Goal: Task Accomplishment & Management: Complete application form

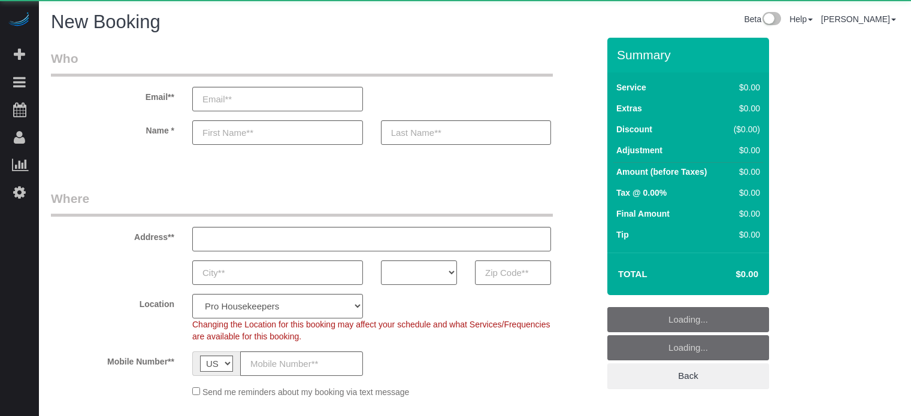
select select "4"
select select "number:9"
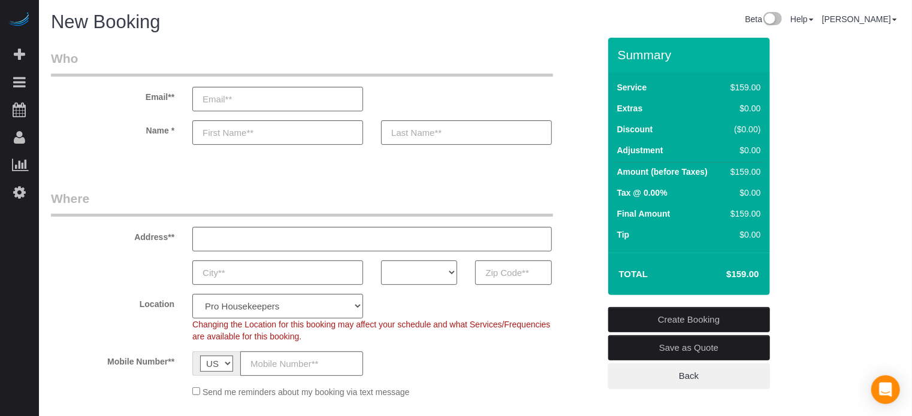
drag, startPoint x: 891, startPoint y: 186, endPoint x: 802, endPoint y: 171, distance: 90.5
click at [32, 201] on link "Settings" at bounding box center [19, 193] width 39 height 28
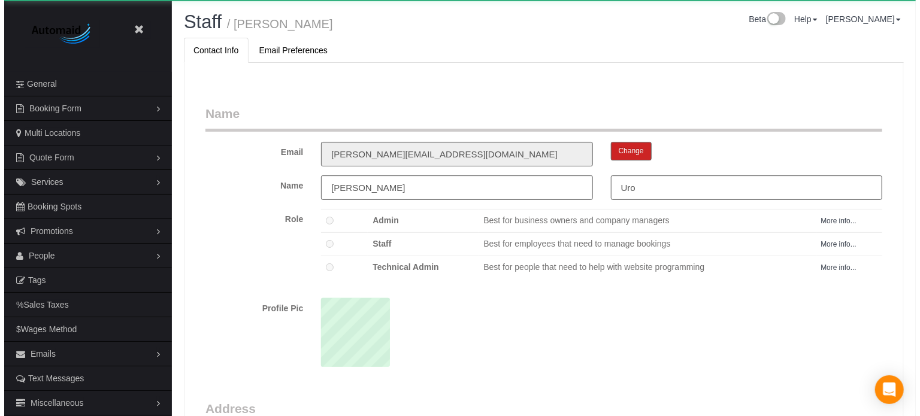
scroll to position [779, 912]
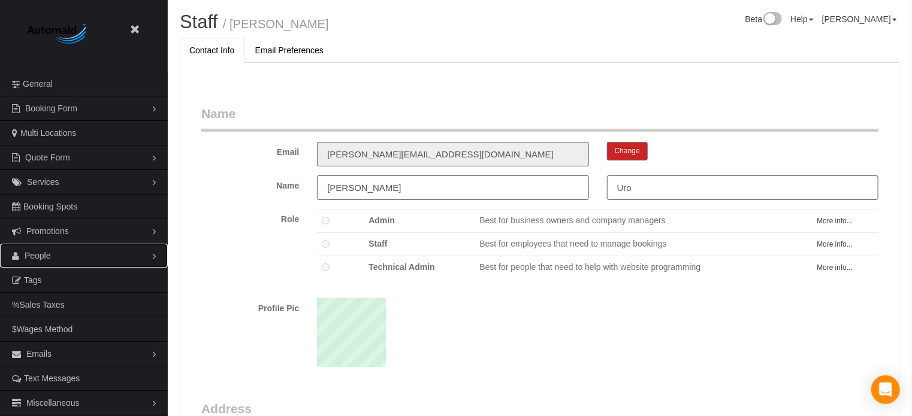
click at [56, 258] on link "People" at bounding box center [84, 256] width 168 height 24
click at [51, 277] on link "Teams" at bounding box center [84, 280] width 168 height 24
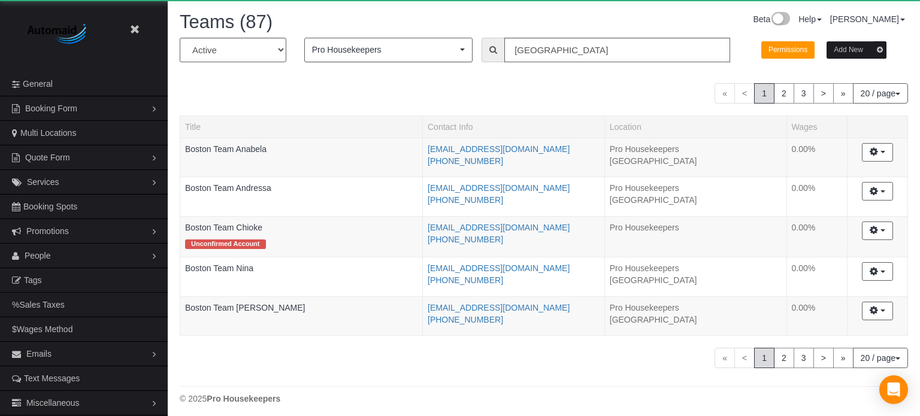
scroll to position [422, 912]
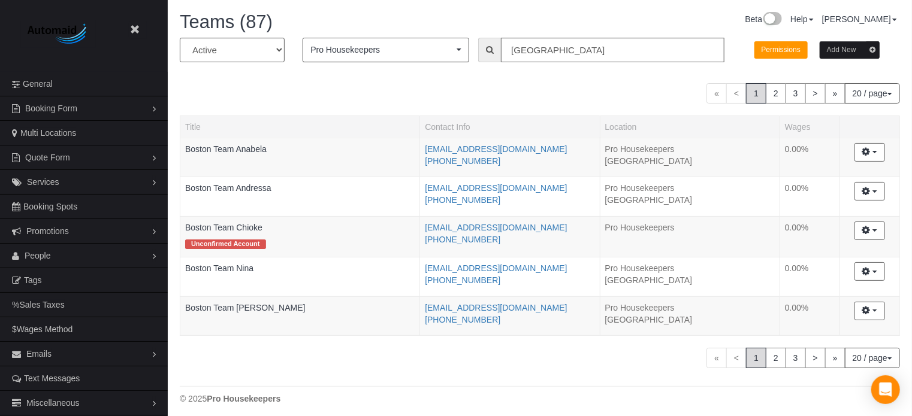
click at [860, 57] on button "Add New" at bounding box center [850, 49] width 60 height 17
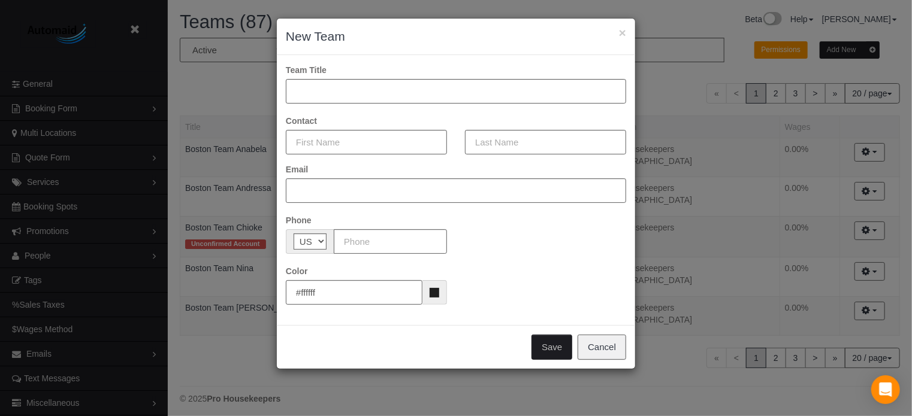
scroll to position [422, 920]
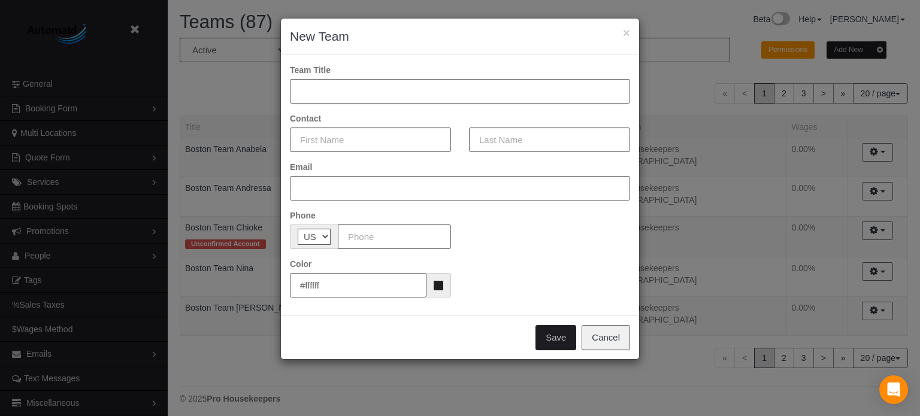
click at [349, 88] on input "text" at bounding box center [460, 91] width 340 height 25
type input "Miami Team Daniela"
click at [362, 147] on input "text" at bounding box center [370, 140] width 161 height 25
type input "Daniela"
click at [506, 146] on input "text" at bounding box center [549, 140] width 161 height 25
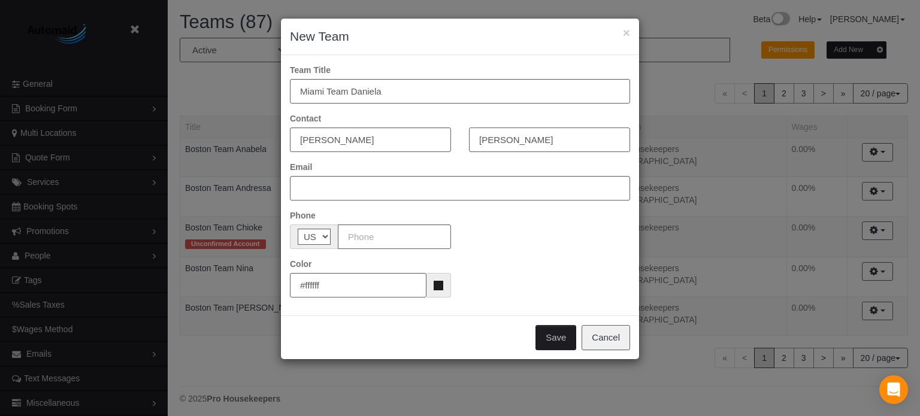
type input "Carrion"
click at [460, 190] on input "text" at bounding box center [460, 188] width 340 height 25
paste input "daniela1998jimenez@icloud.com"
type input "daniela1998jimenez@icloud.com"
click at [373, 280] on input "#ffffff" at bounding box center [358, 285] width 137 height 25
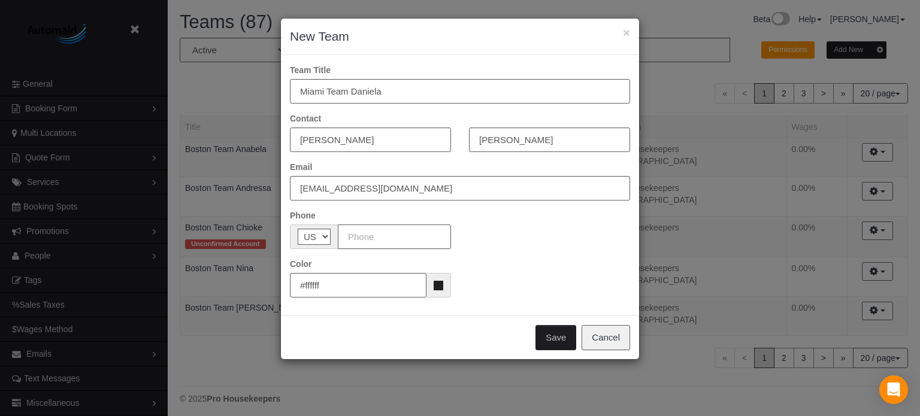
click at [373, 244] on input "text" at bounding box center [394, 237] width 113 height 25
paste input "(754) 226-3038"
type input "(754) 226-3038"
click at [563, 335] on button "Save" at bounding box center [556, 337] width 41 height 25
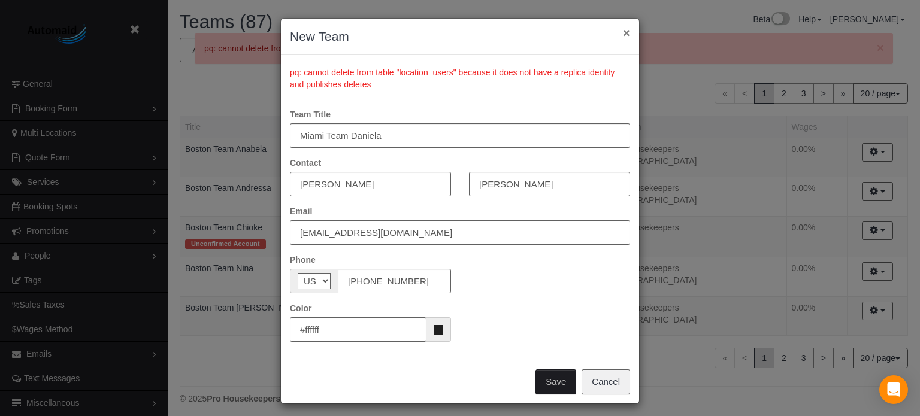
click at [623, 36] on button "×" at bounding box center [626, 32] width 7 height 13
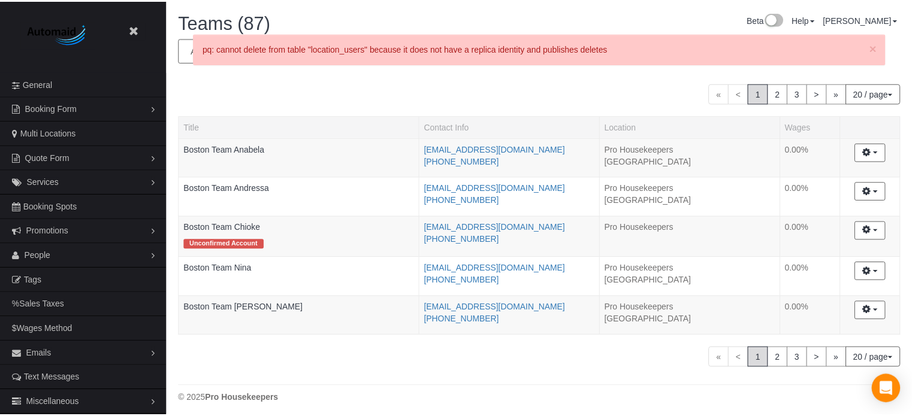
scroll to position [59488, 58997]
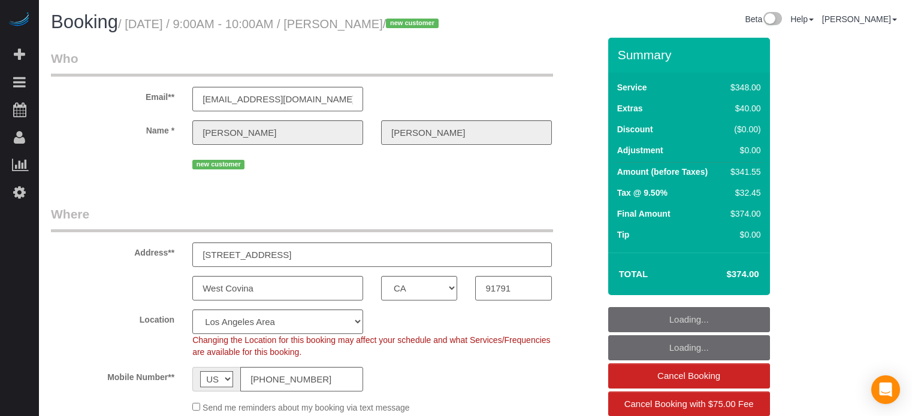
select select "CA"
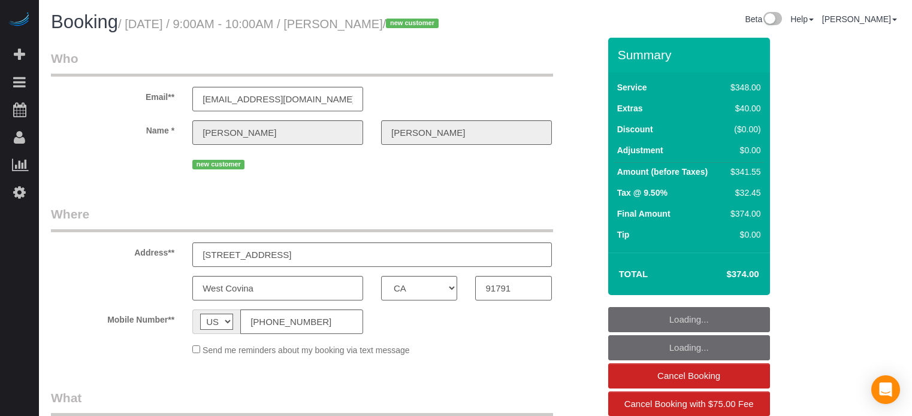
select select "CA"
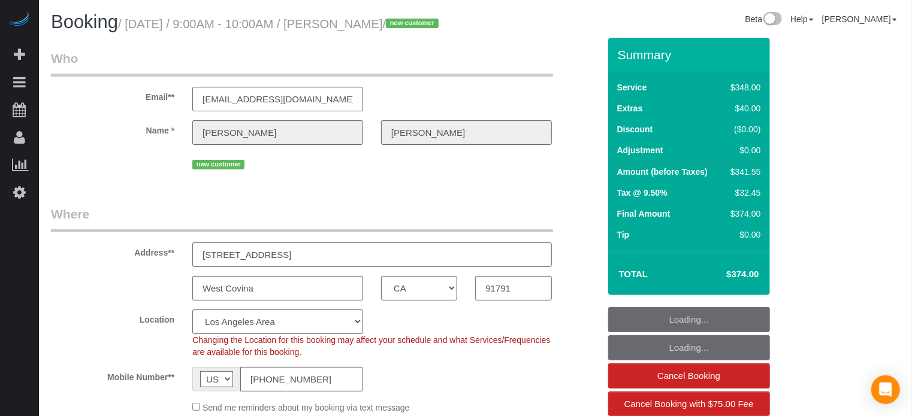
select select "object:650"
select select "spot1"
select select "number:9"
select select "5"
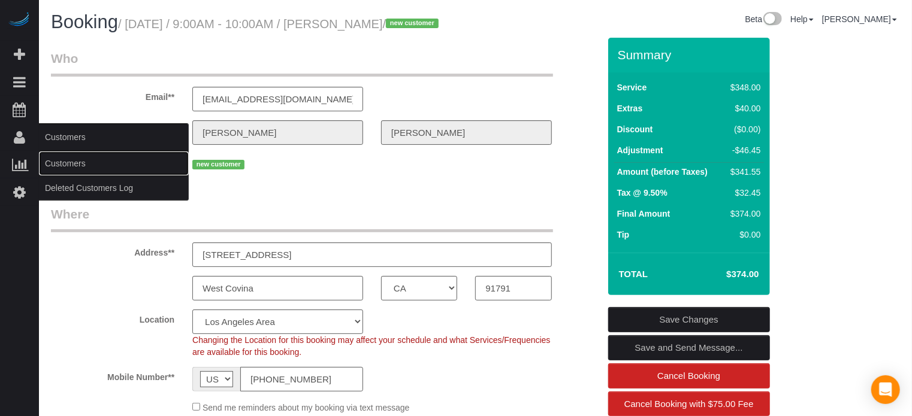
click at [71, 167] on link "Customers" at bounding box center [114, 164] width 150 height 24
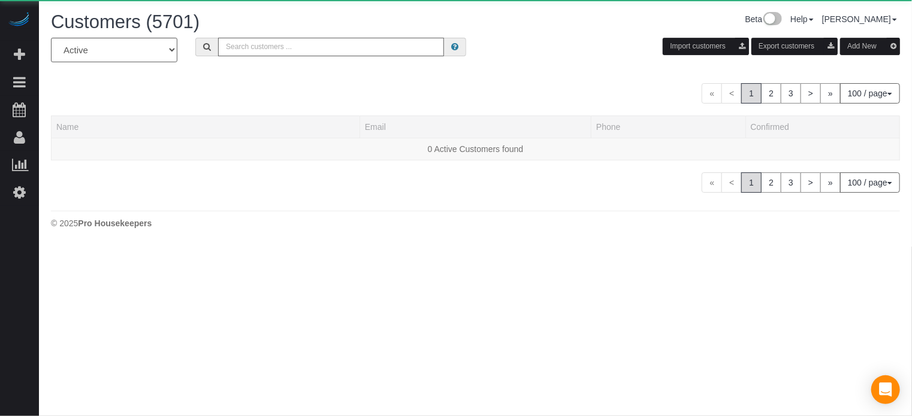
click at [303, 40] on input "text" at bounding box center [331, 47] width 226 height 19
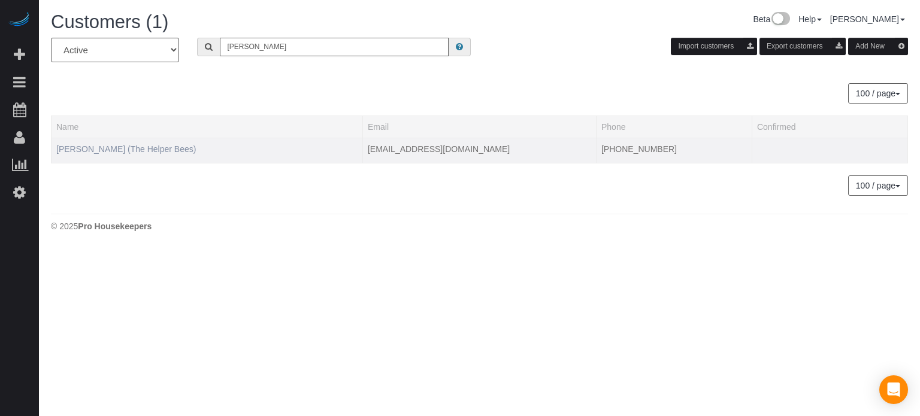
type input "robert camp"
click at [159, 152] on link "Robert Campbell (The Helper Bees)" at bounding box center [126, 149] width 140 height 10
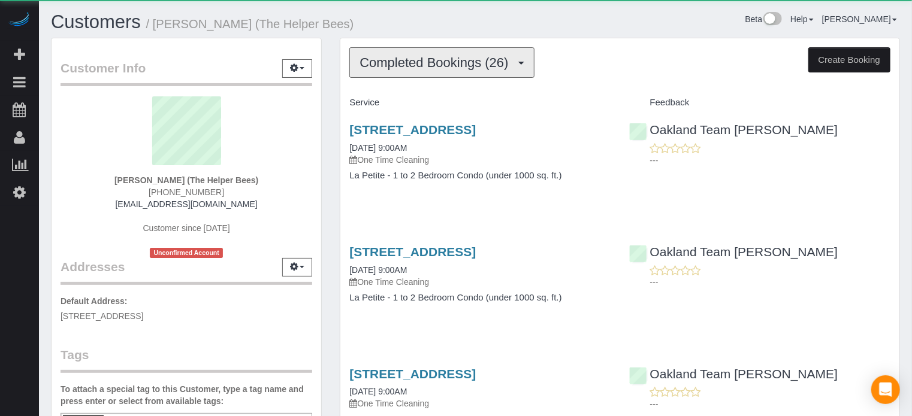
click at [397, 68] on span "Completed Bookings (26)" at bounding box center [436, 62] width 155 height 15
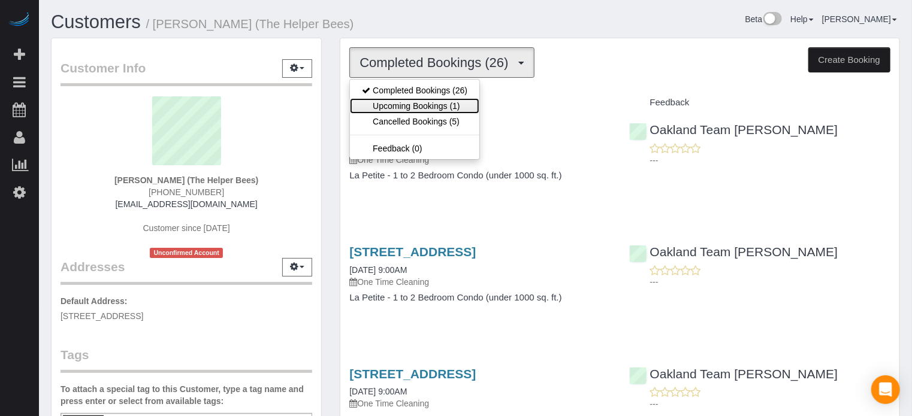
click at [413, 103] on link "Upcoming Bookings (1)" at bounding box center [414, 106] width 129 height 16
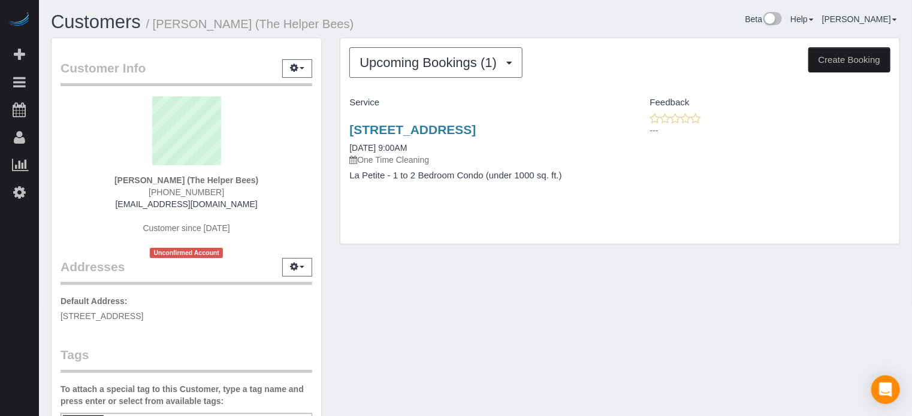
click at [830, 294] on div "Customer Info Edit Contact Info Send Message Email Preferences Special Sales Ta…" at bounding box center [475, 333] width 867 height 591
click at [848, 276] on div "Customer Info Edit Contact Info Send Message Email Preferences Special Sales Ta…" at bounding box center [475, 333] width 867 height 591
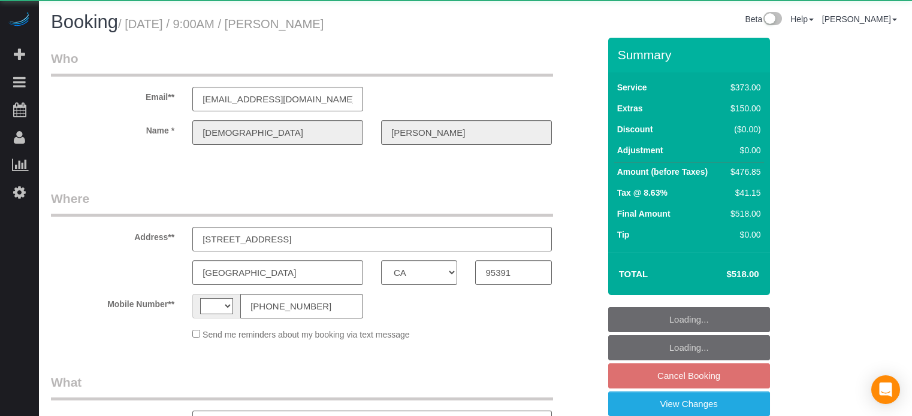
select select "CA"
select select "string:[GEOGRAPHIC_DATA]"
select select "object:582"
select select "string:fspay-09aed234-43a6-43b2-9228-657b19d51d42"
select select "number:9"
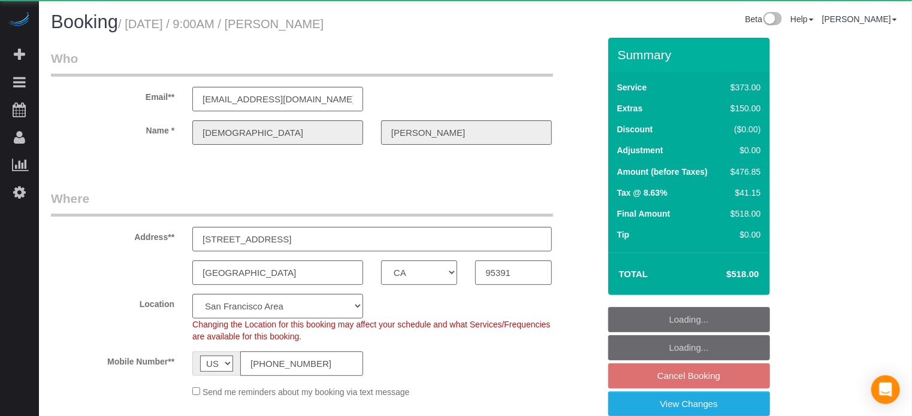
select select "object:811"
select select "5"
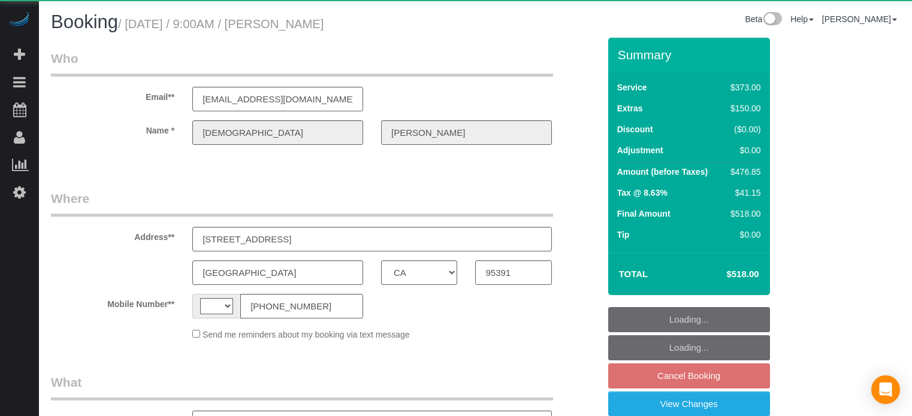
select select "CA"
select select "string:[GEOGRAPHIC_DATA]"
select select "object:582"
select select "string:fspay-09aed234-43a6-43b2-9228-657b19d51d42"
select select "number:9"
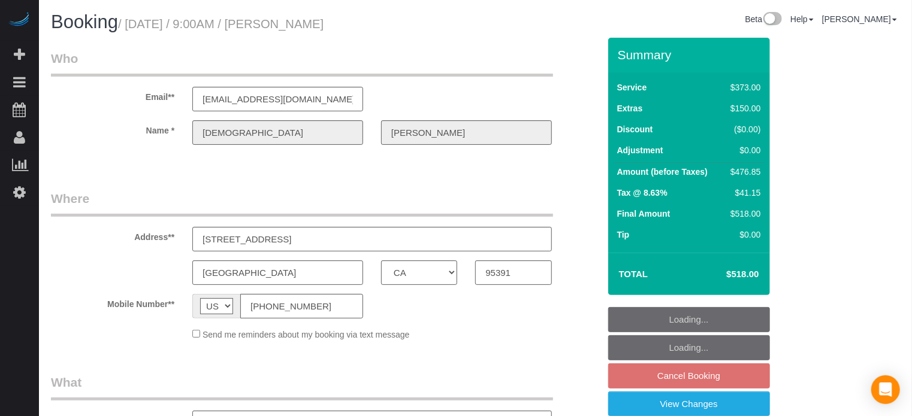
select select "object:668"
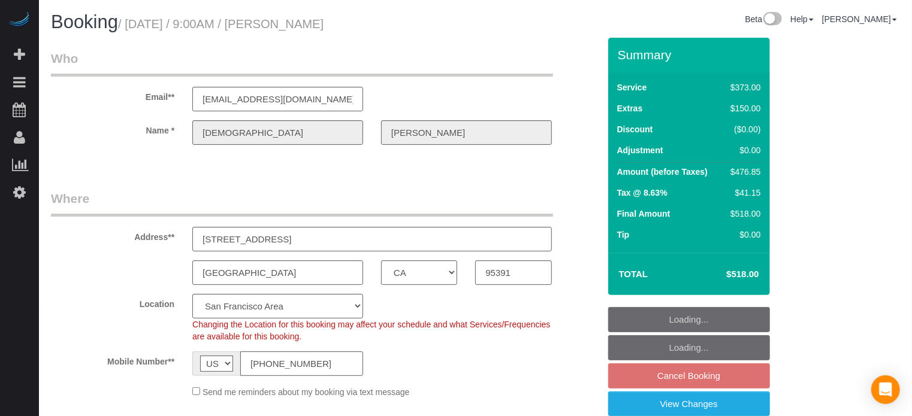
select select "5"
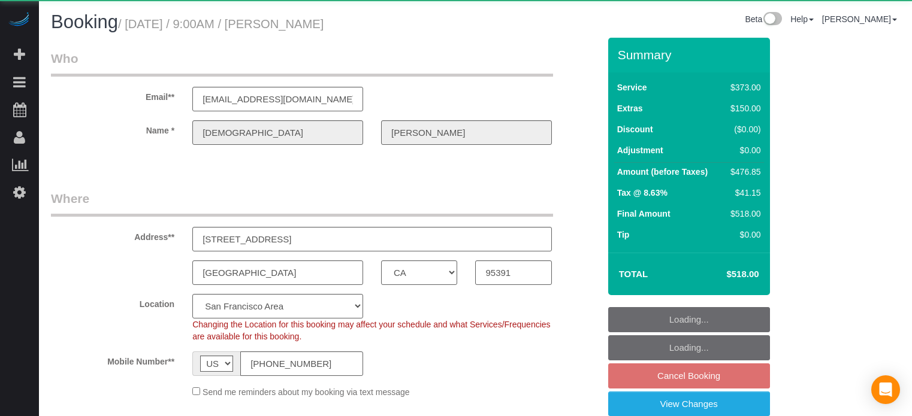
select select "CA"
select select "string:fspay-09aed234-43a6-43b2-9228-657b19d51d42"
select select "object:811"
select select "5"
select select "number:9"
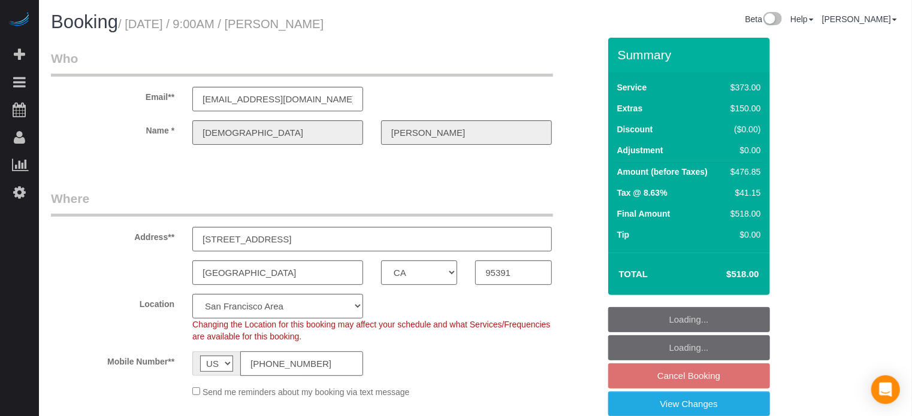
click at [323, 359] on input "[PHONE_NUMBER]" at bounding box center [301, 364] width 123 height 25
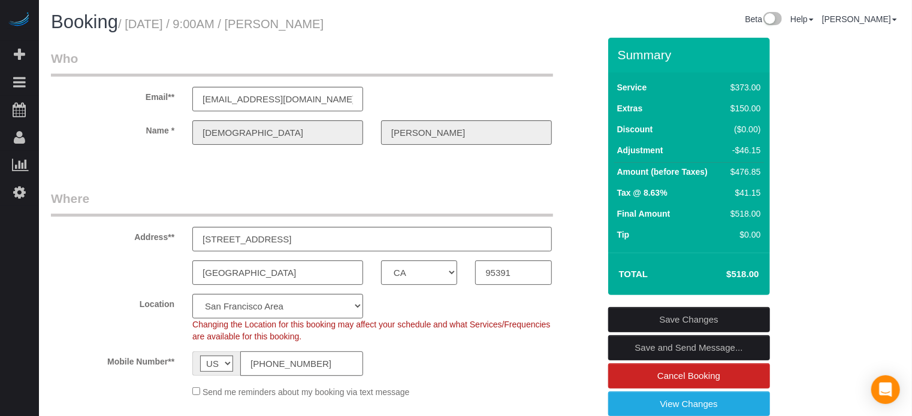
click at [285, 369] on input "[PHONE_NUMBER]" at bounding box center [301, 364] width 123 height 25
click at [422, 353] on div "Mobile Number** AF AL DZ AD AO AI AQ AG AR AM AW AU AT AZ BS BH BD BB BY BE BZ …" at bounding box center [325, 364] width 566 height 25
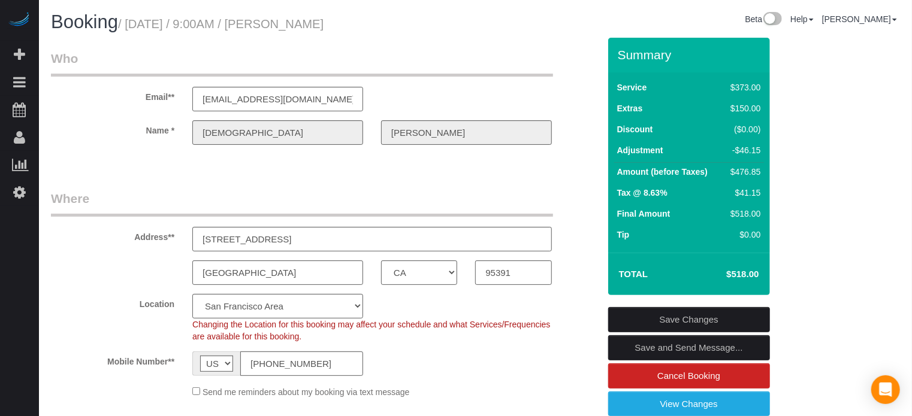
click at [136, 161] on fieldset "Who Email** [EMAIL_ADDRESS][DOMAIN_NAME] Name * [GEOGRAPHIC_DATA][PERSON_NAME]" at bounding box center [325, 108] width 548 height 116
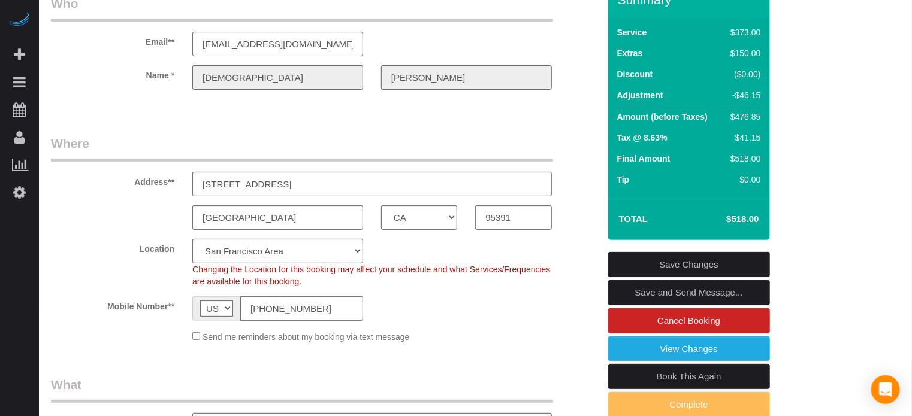
scroll to position [12, 0]
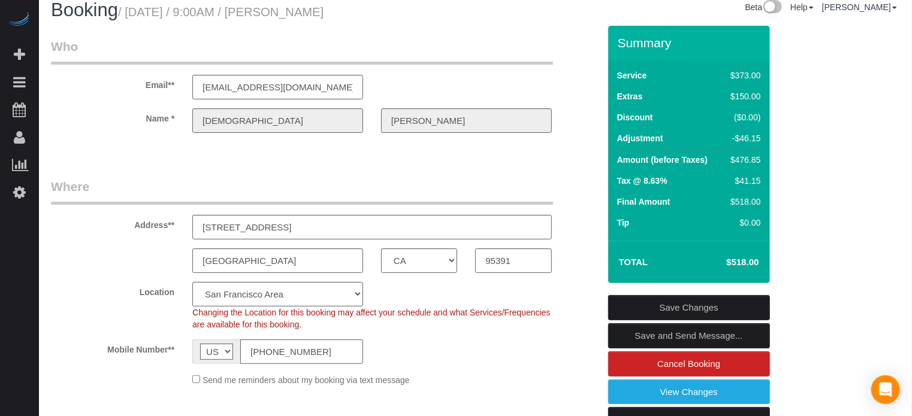
click at [577, 144] on div at bounding box center [325, 143] width 566 height 3
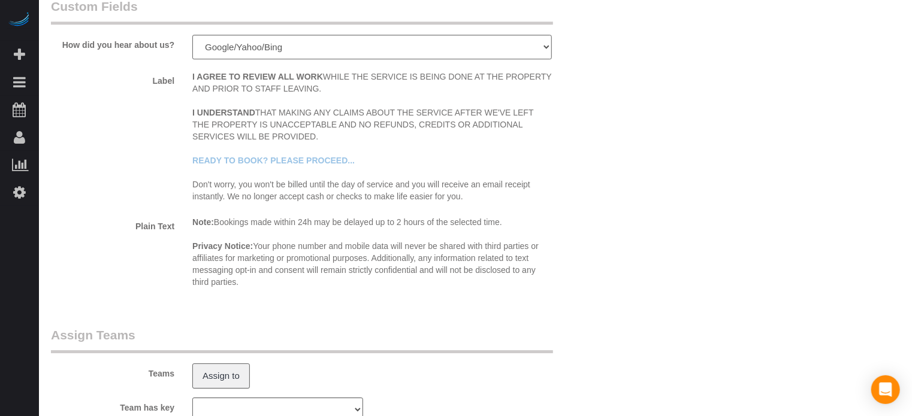
scroll to position [2049, 0]
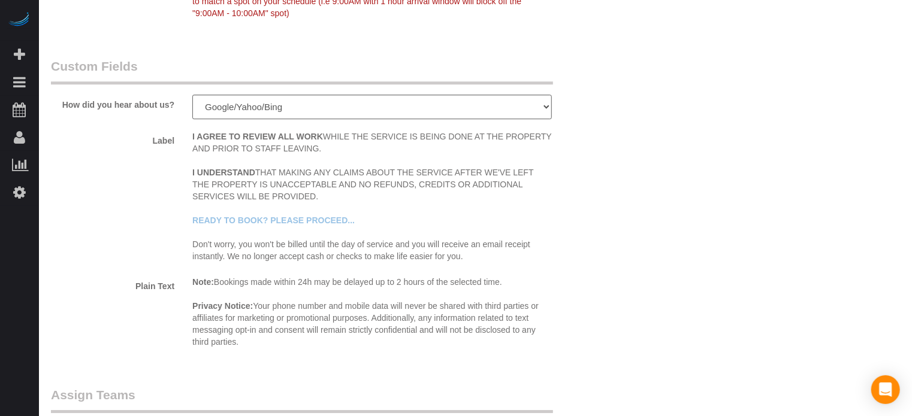
scroll to position [1510, 0]
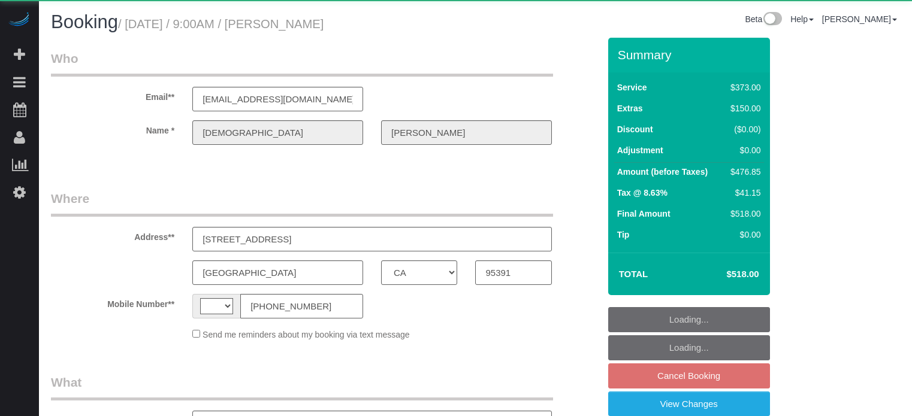
select select "CA"
select select "string:US"
select select "object:811"
select select "string:fspay-09aed234-43a6-43b2-9228-657b19d51d42"
select select "5"
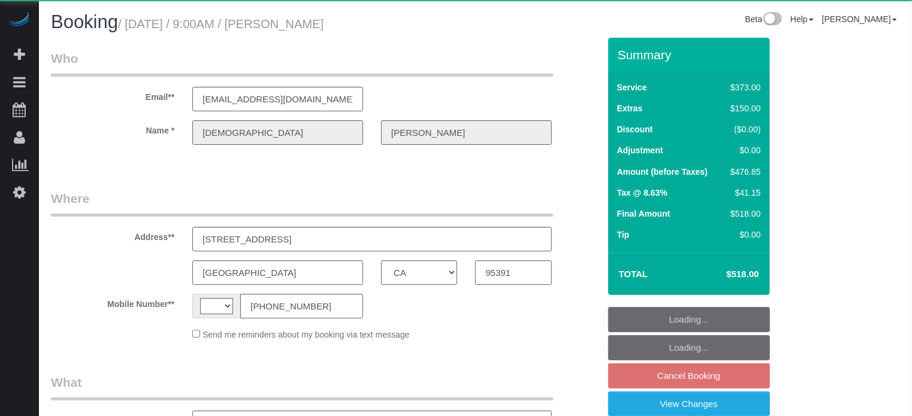
select select "number:9"
